Goal: Task Accomplishment & Management: Manage account settings

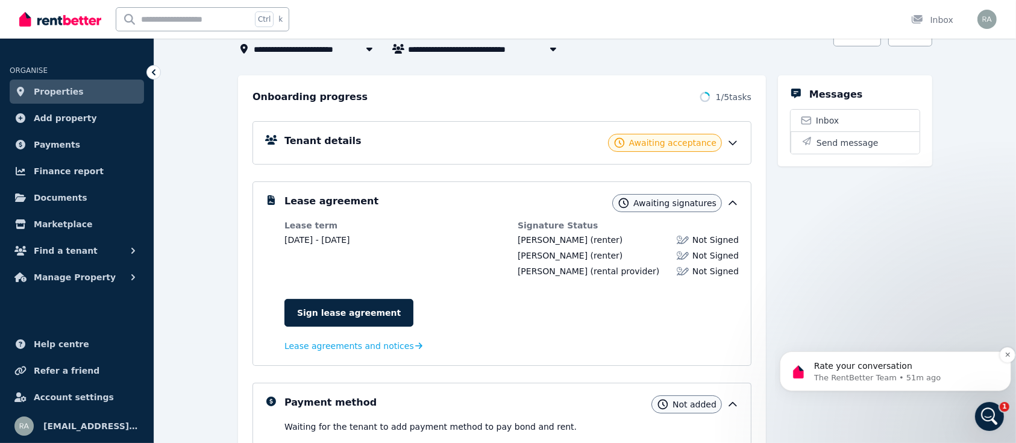
scroll to position [101, 0]
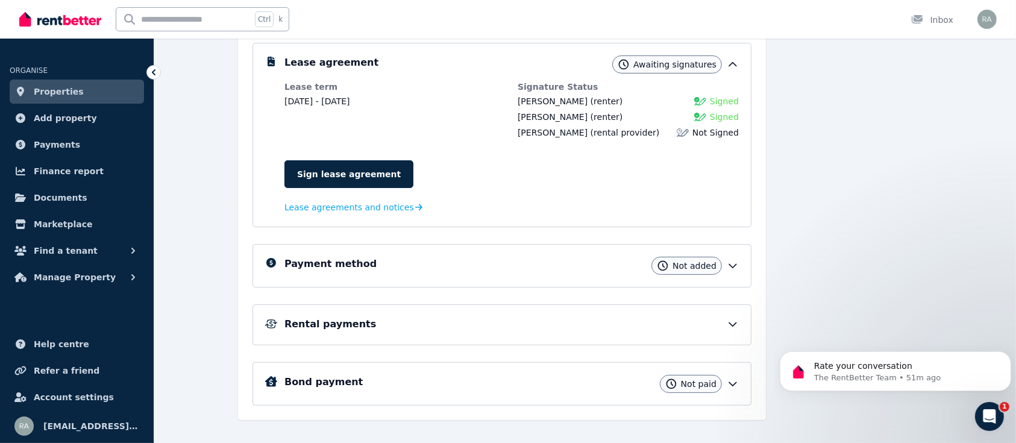
scroll to position [240, 0]
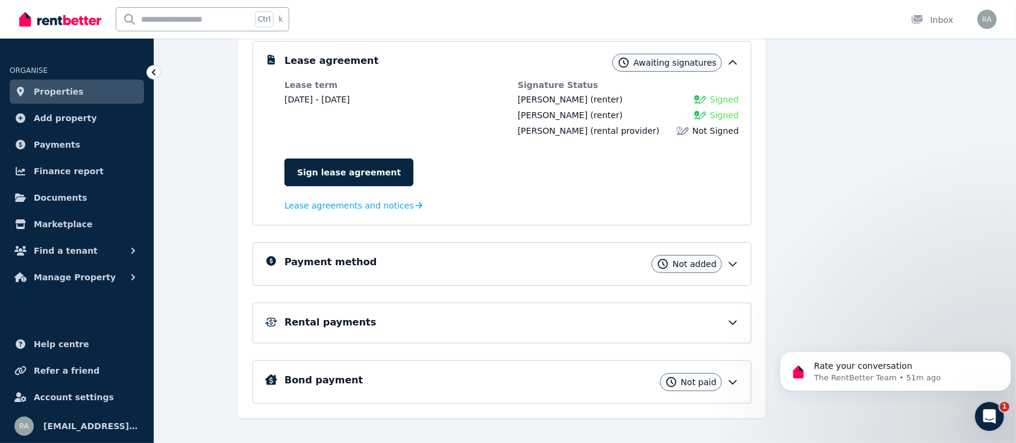
click at [730, 263] on icon at bounding box center [732, 265] width 7 height 4
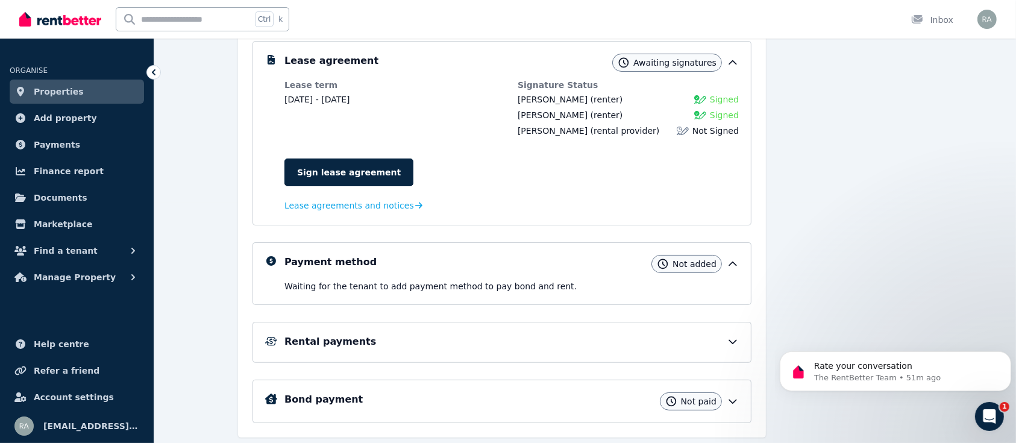
scroll to position [274, 0]
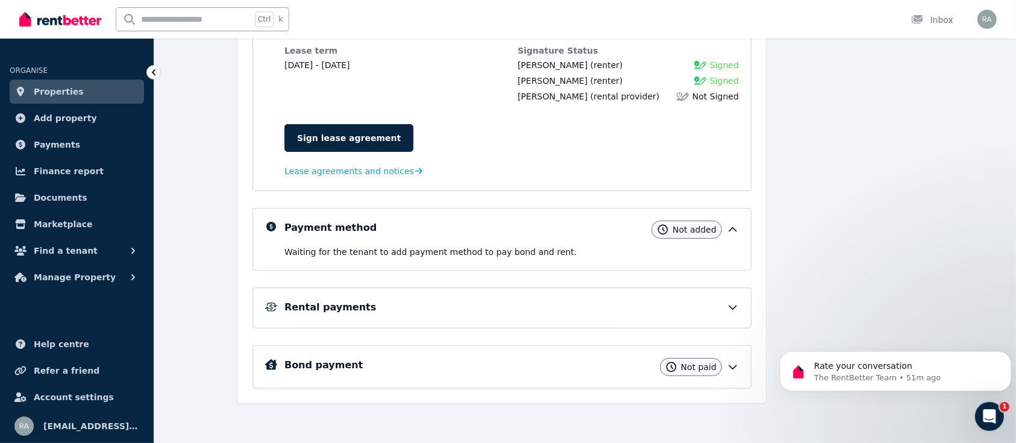
click at [738, 306] on icon at bounding box center [733, 307] width 12 height 12
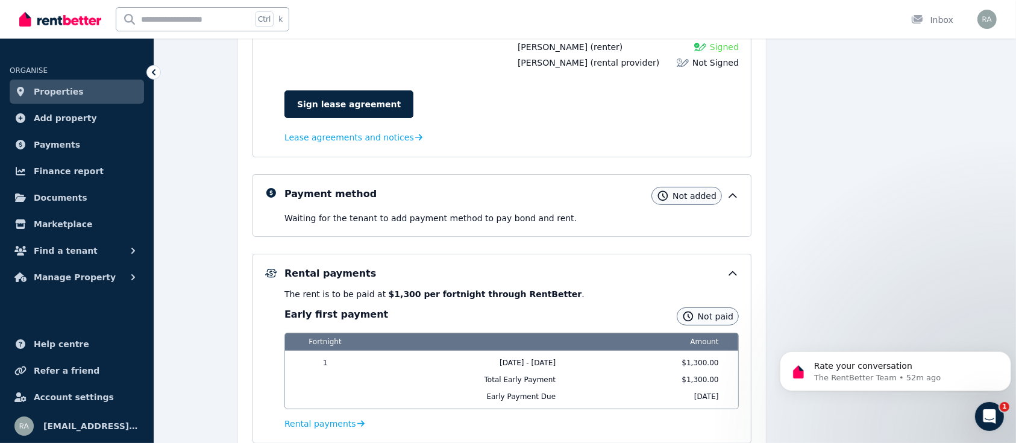
scroll to position [307, 0]
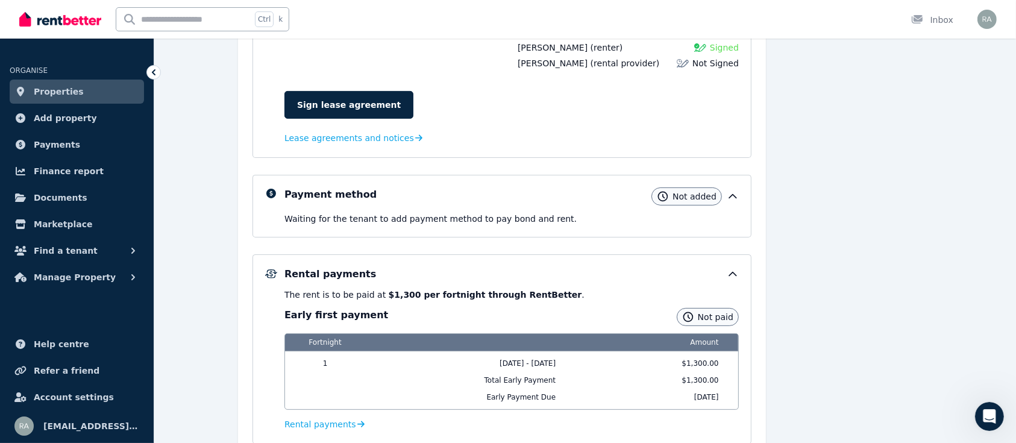
click at [873, 280] on div "Messages Inbox Send message" at bounding box center [855, 193] width 154 height 652
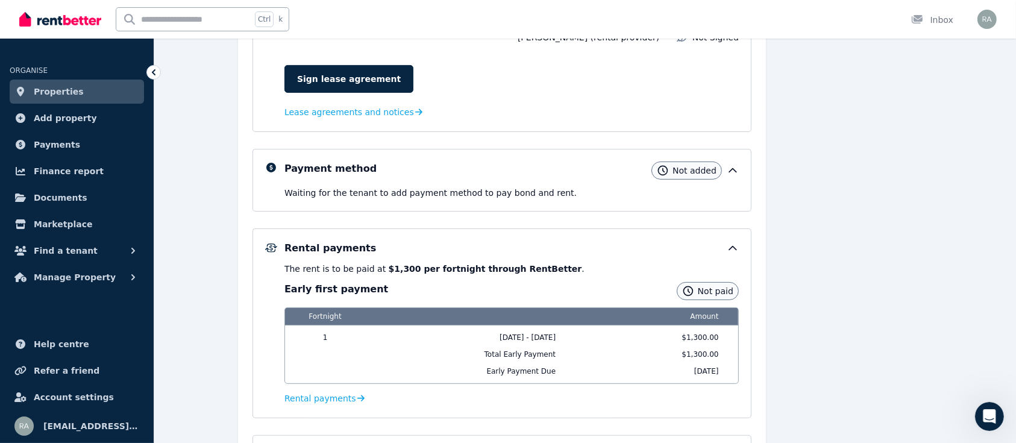
scroll to position [346, 0]
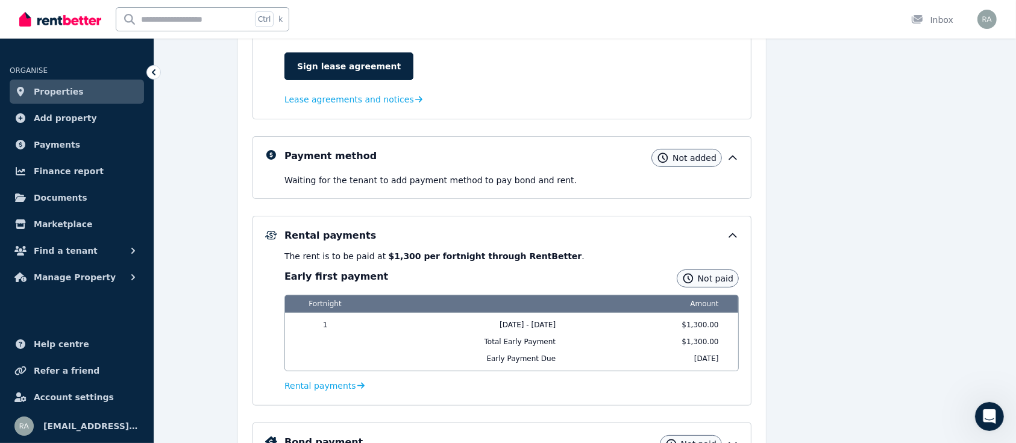
click at [316, 198] on div "Tenant details Onboarded Lease agreement Awaiting signatures Lease term 17 Aug …" at bounding box center [502, 162] width 499 height 608
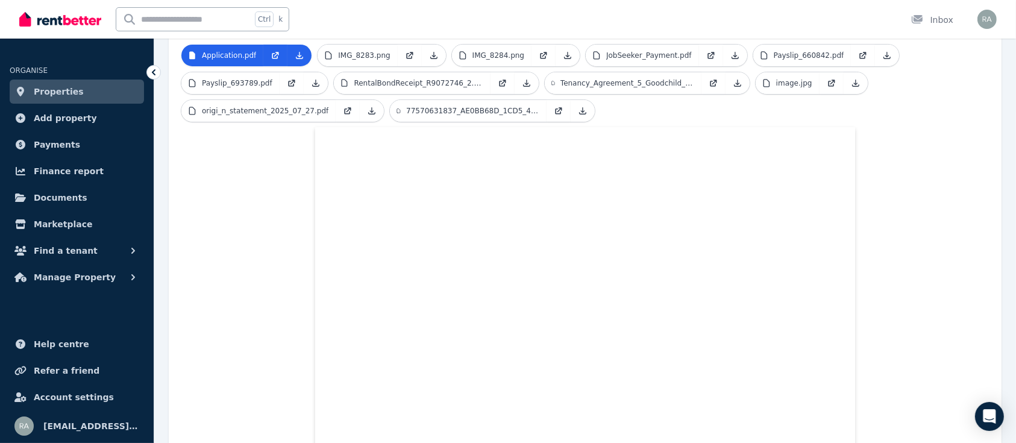
scroll to position [330, 0]
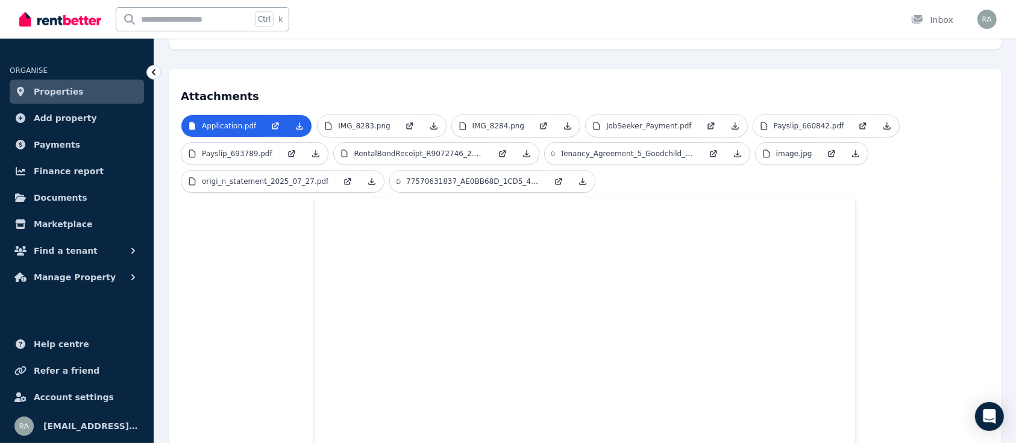
scroll to position [189, 0]
